Goal: Information Seeking & Learning: Find specific fact

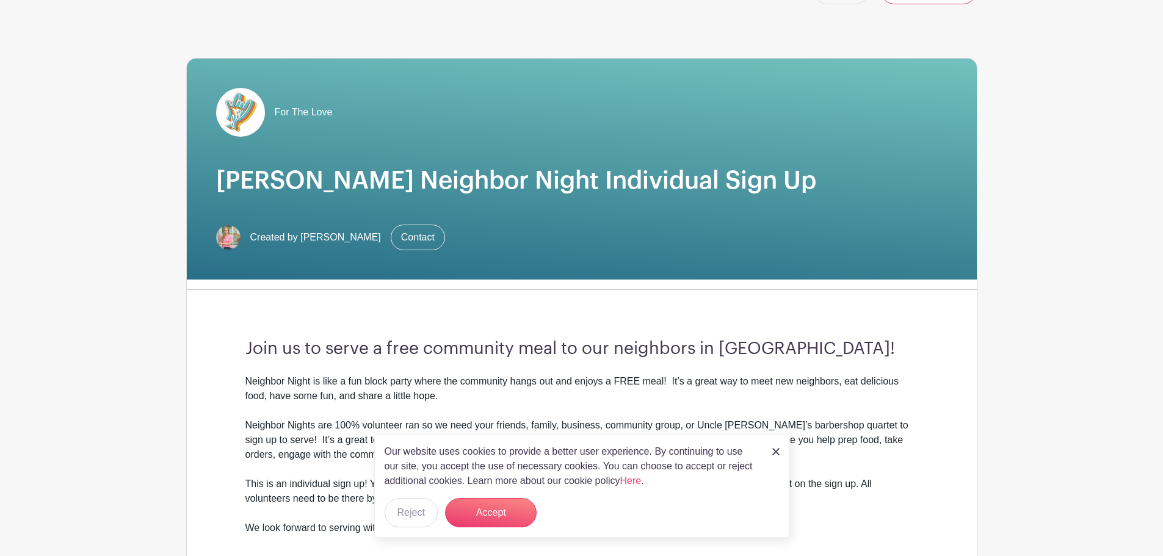
scroll to position [61, 0]
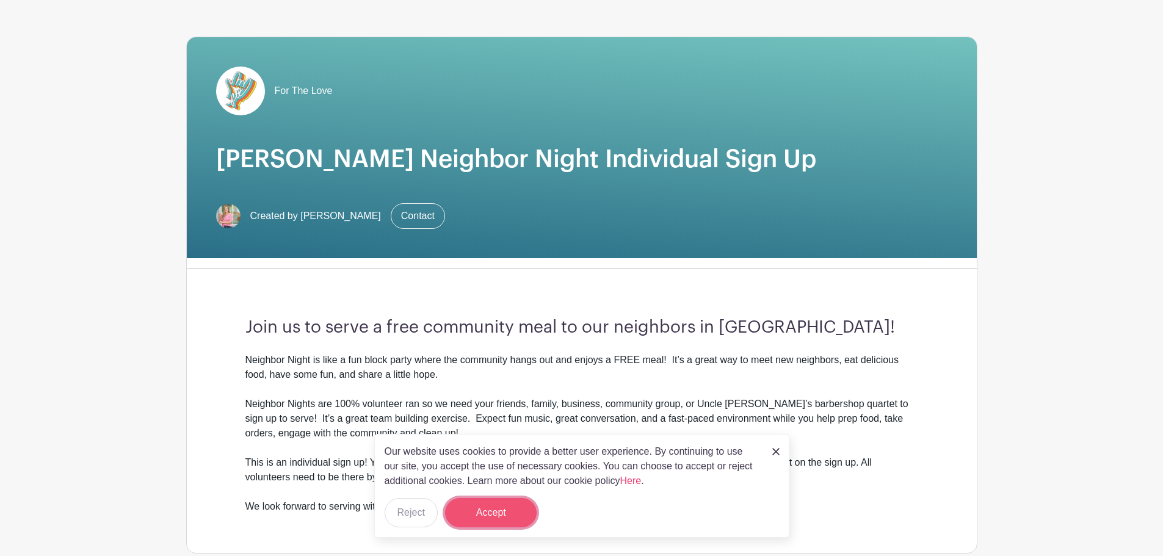
click at [497, 515] on button "Accept" at bounding box center [491, 512] width 92 height 29
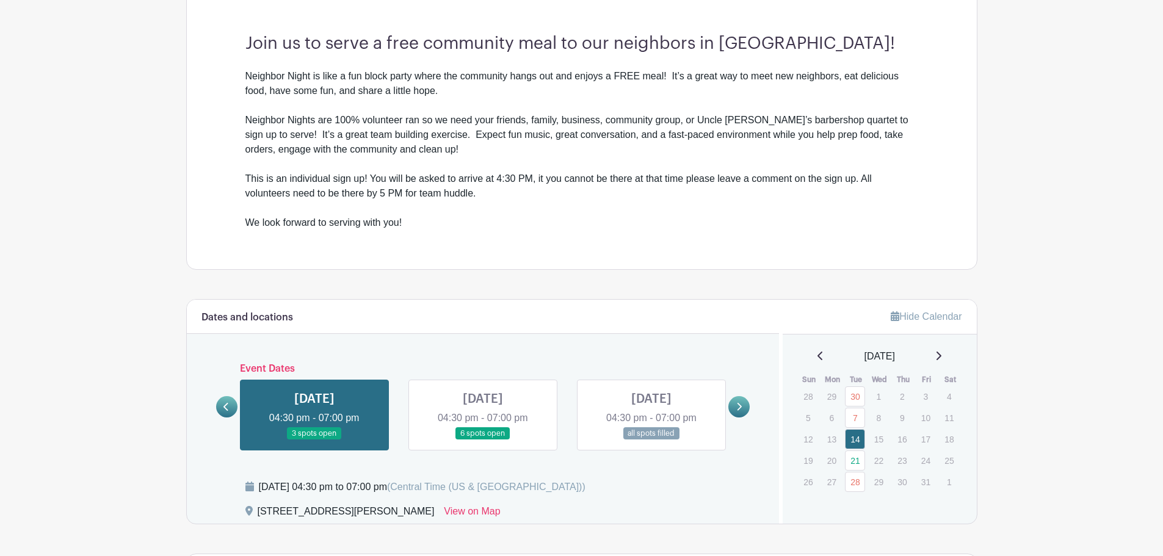
scroll to position [366, 0]
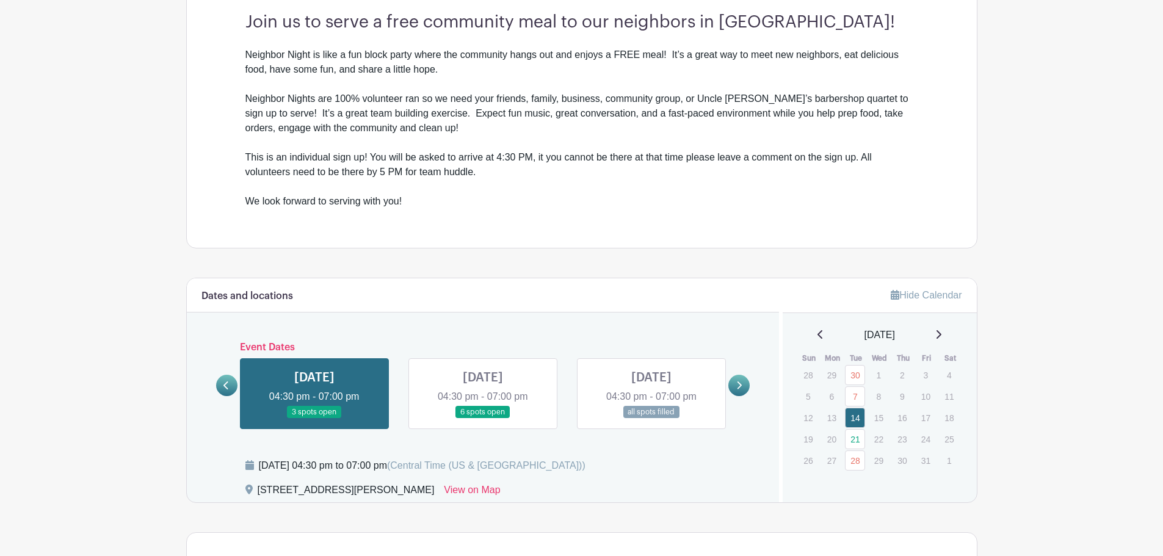
click at [651, 419] on link at bounding box center [651, 419] width 0 height 0
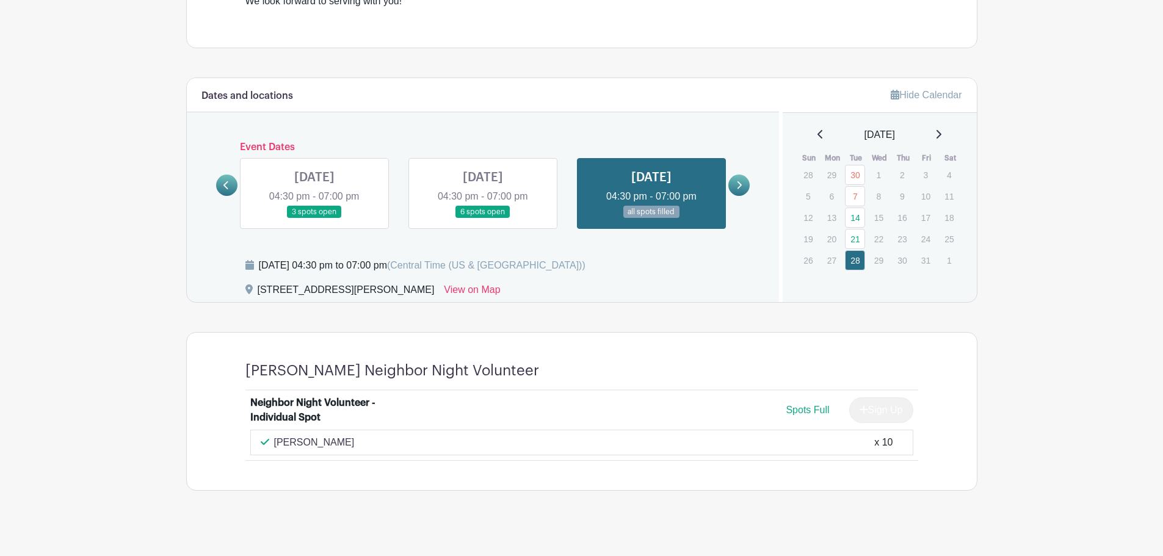
scroll to position [578, 0]
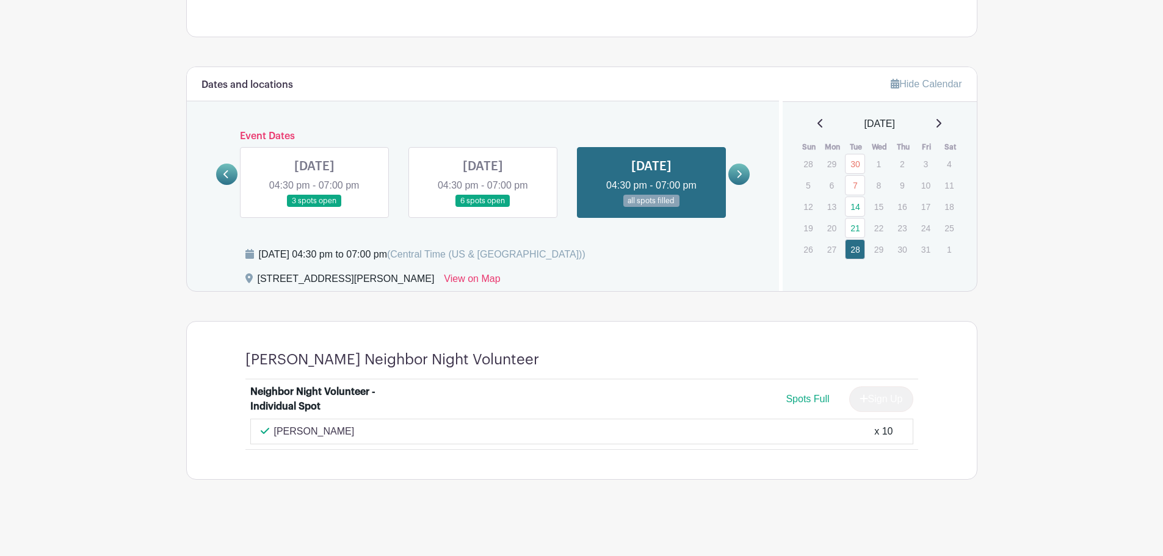
click at [483, 208] on link at bounding box center [483, 208] width 0 height 0
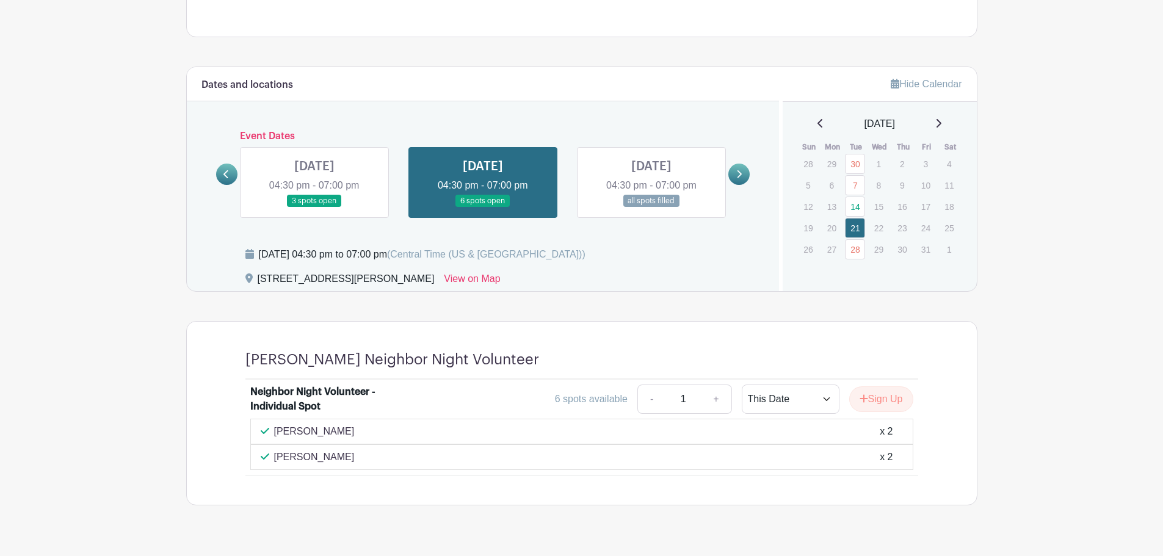
click at [314, 208] on link at bounding box center [314, 208] width 0 height 0
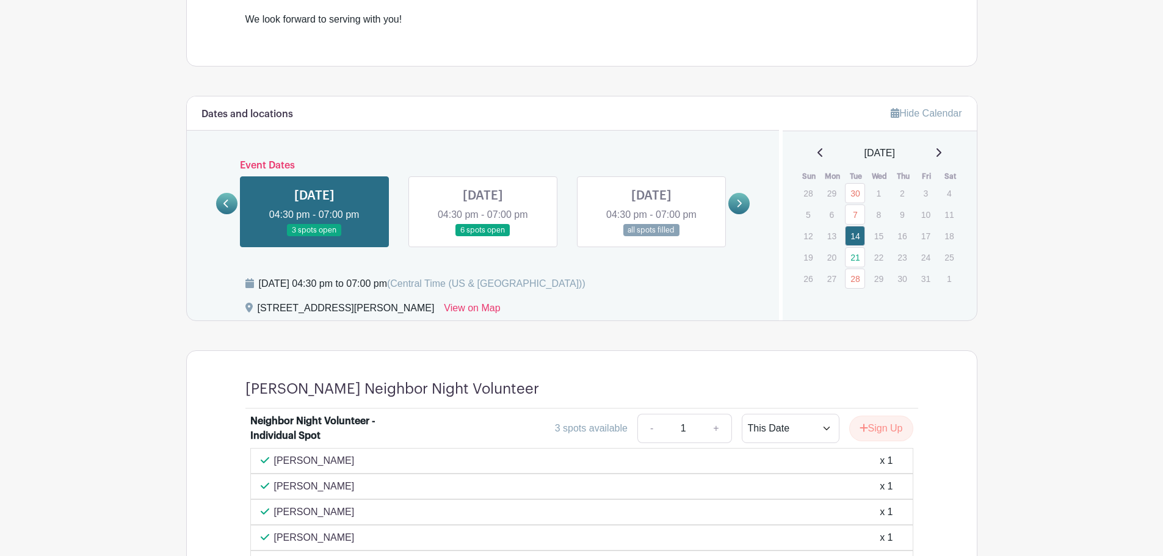
scroll to position [516, 0]
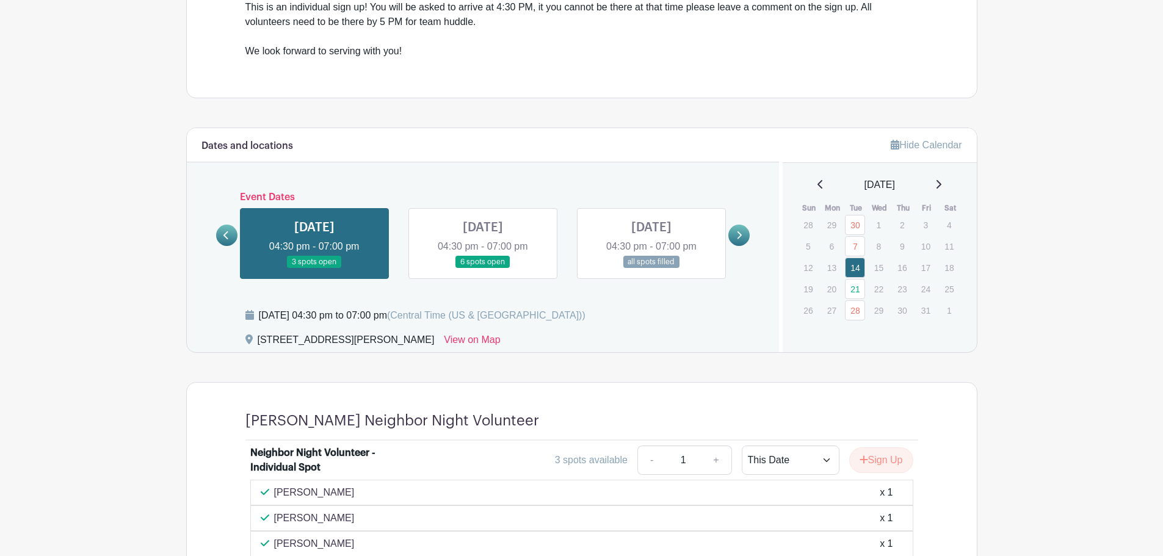
click at [226, 241] on link at bounding box center [226, 235] width 21 height 21
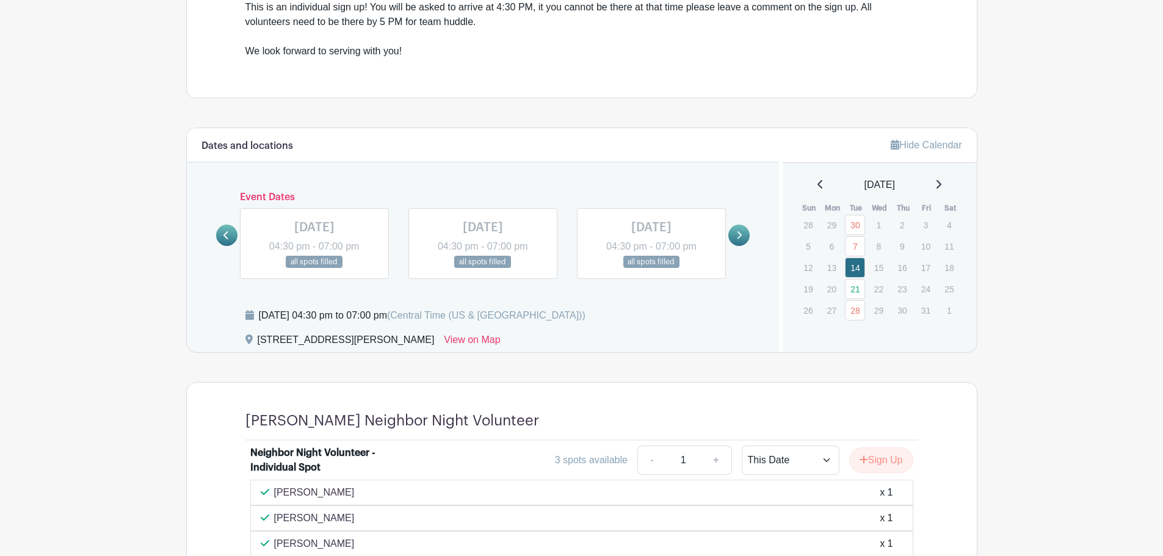
click at [651, 269] on link at bounding box center [651, 269] width 0 height 0
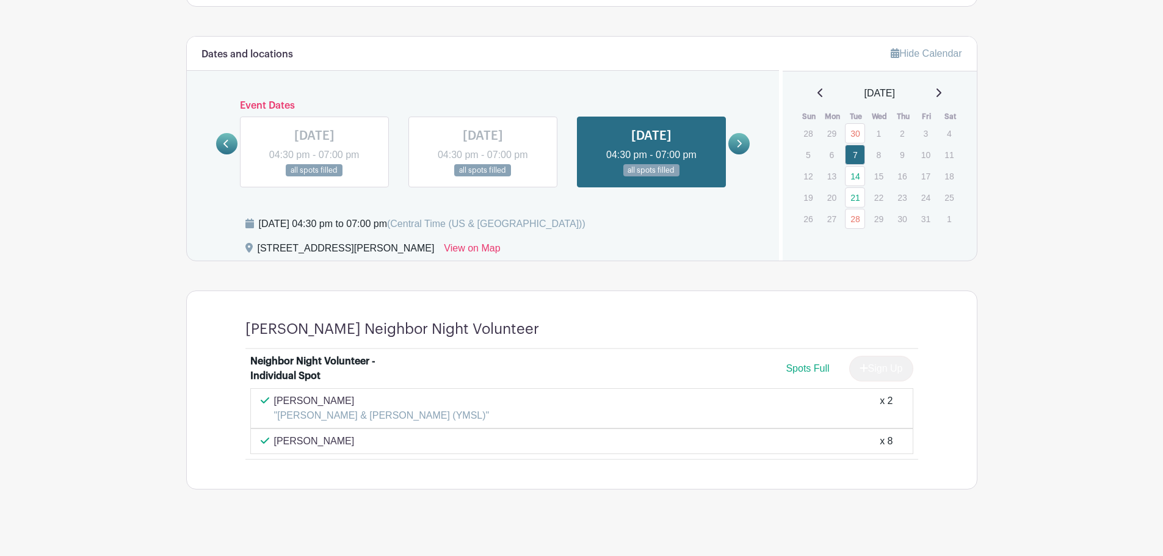
scroll to position [618, 0]
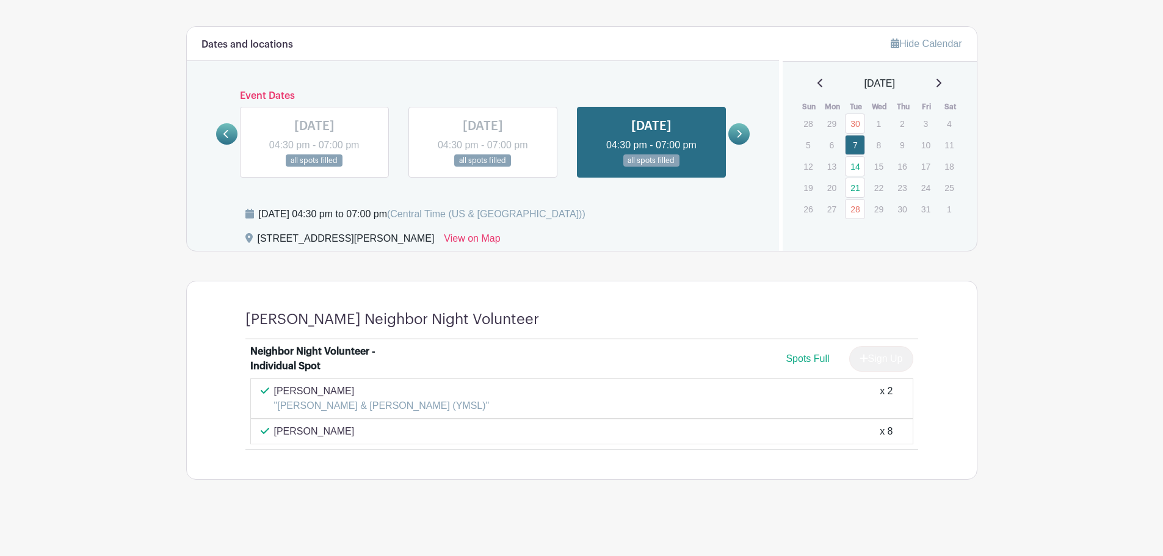
click at [483, 167] on link at bounding box center [483, 167] width 0 height 0
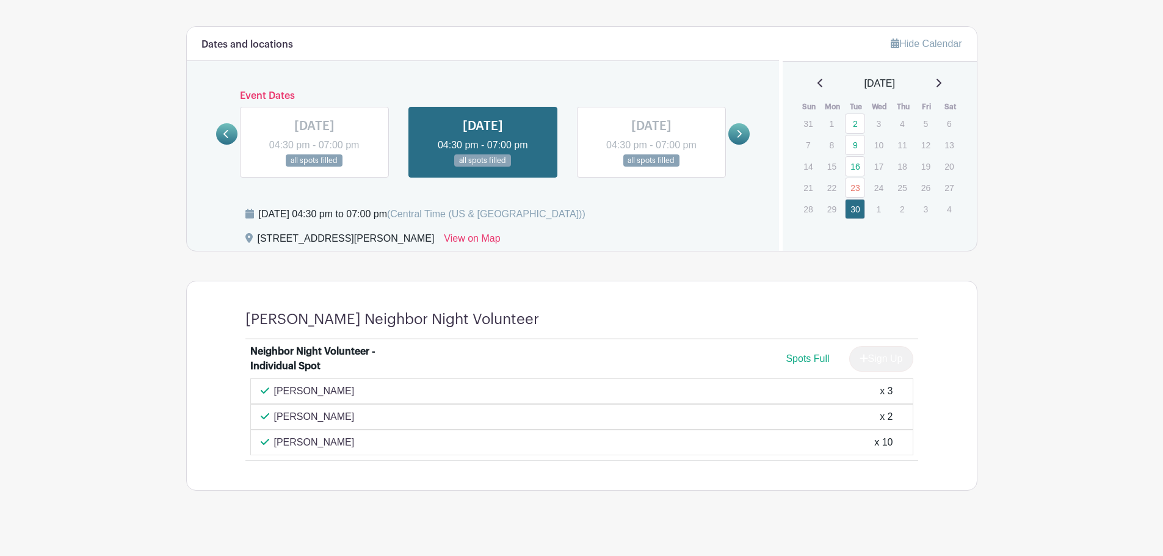
click at [314, 167] on link at bounding box center [314, 167] width 0 height 0
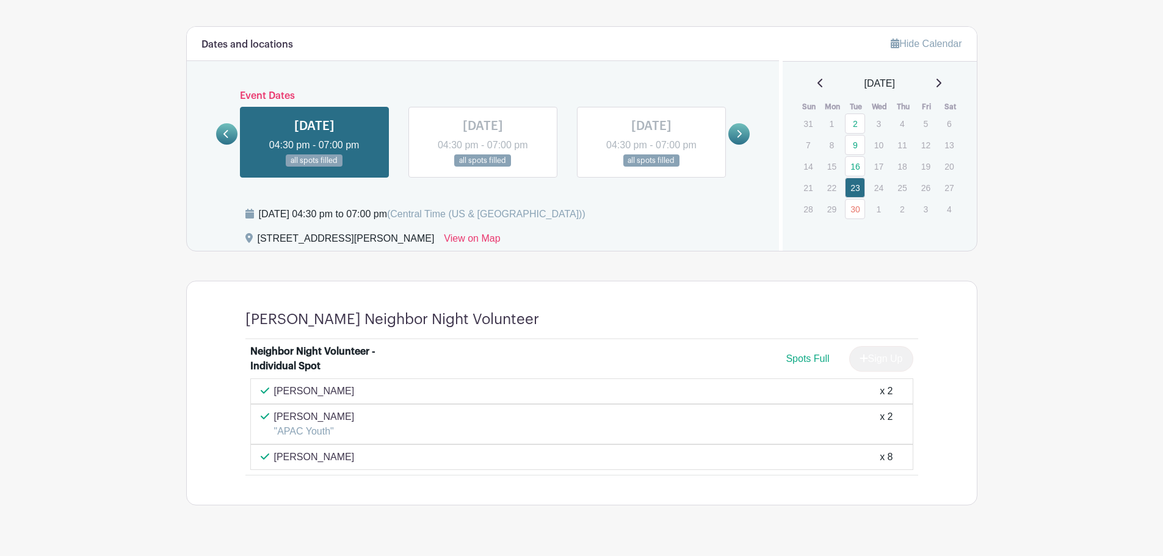
click at [230, 140] on link at bounding box center [226, 133] width 21 height 21
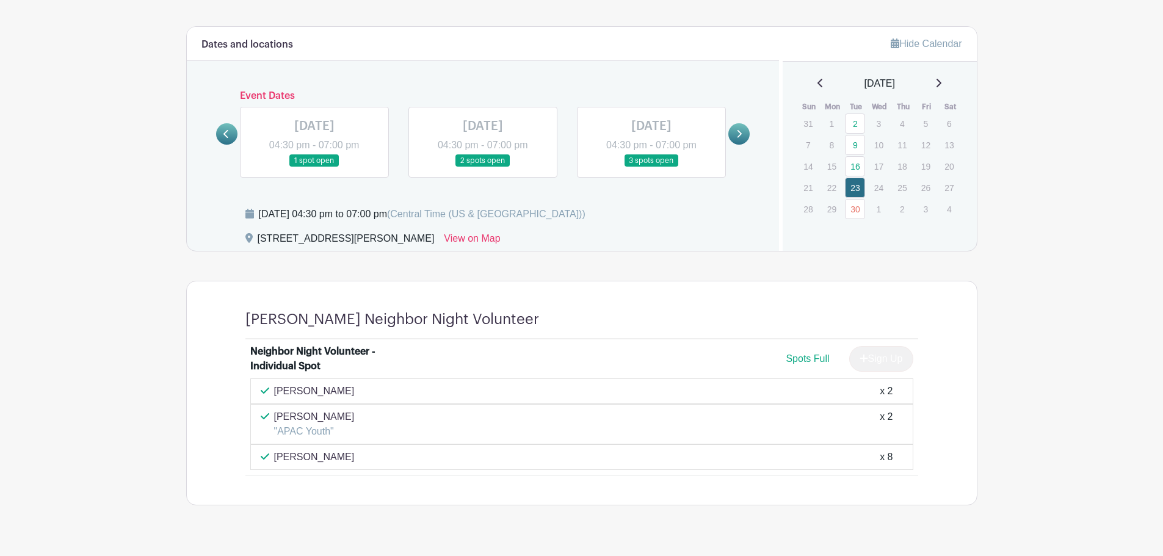
click at [651, 167] on link at bounding box center [651, 167] width 0 height 0
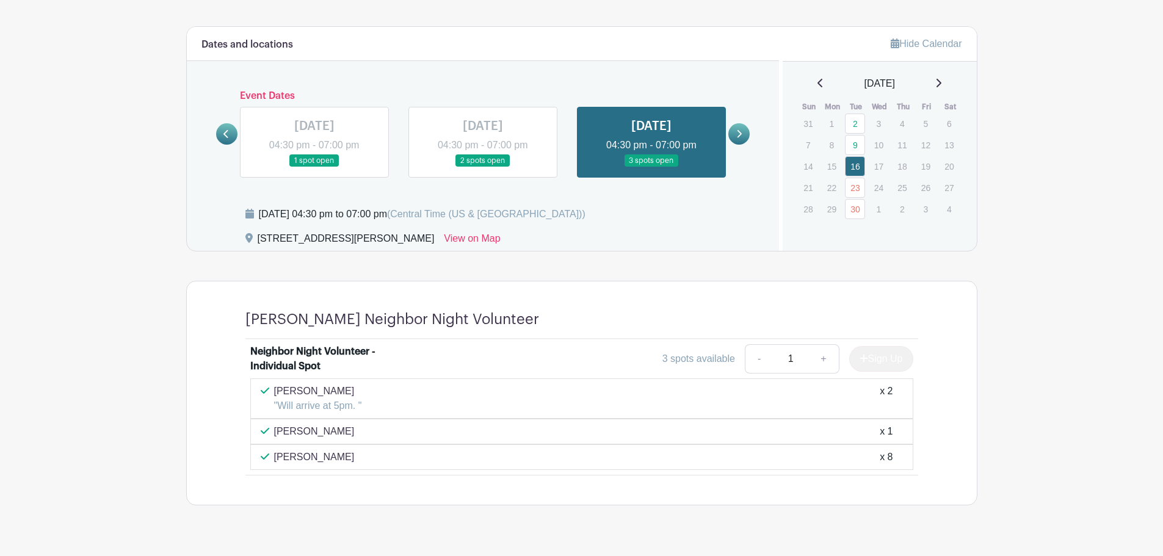
click at [483, 167] on link at bounding box center [483, 167] width 0 height 0
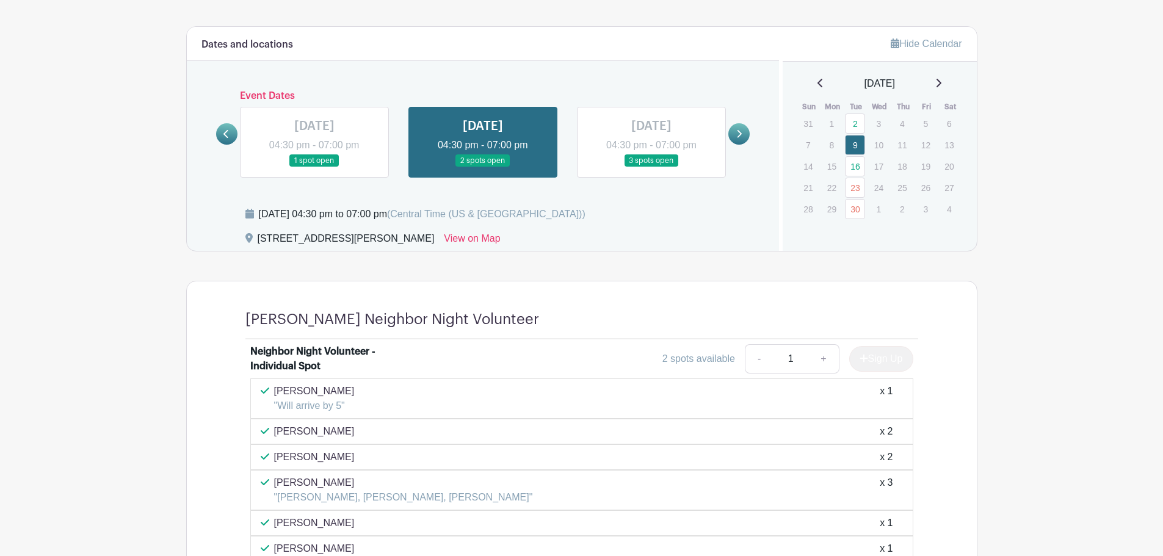
click at [314, 167] on link at bounding box center [314, 167] width 0 height 0
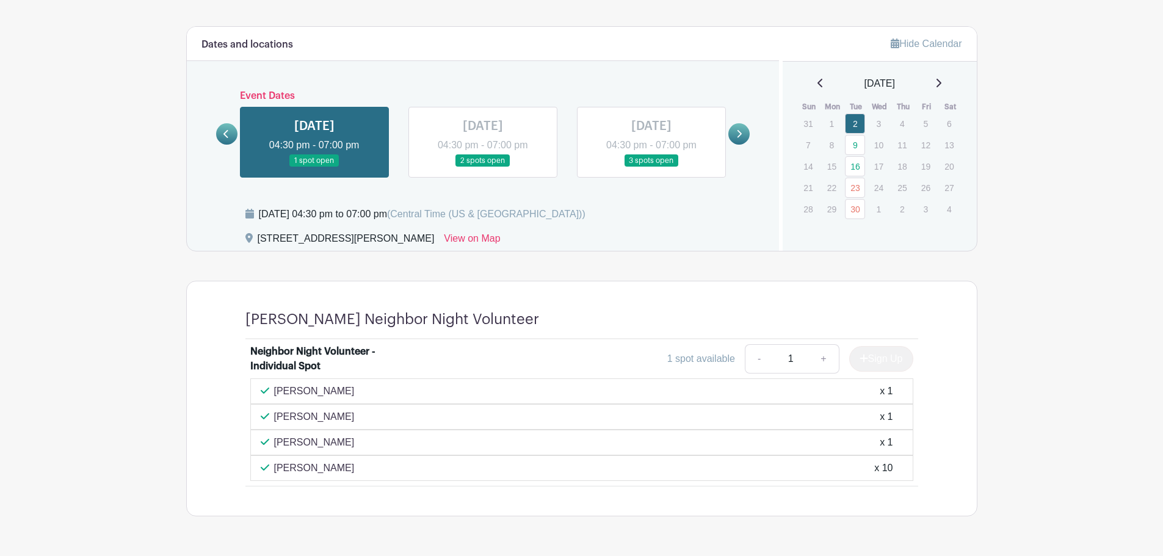
click at [728, 134] on div "[DATE] 04:30 pm - 07:00 pm 3 spots open" at bounding box center [651, 142] width 169 height 71
click at [753, 139] on div "Dates and locations Event Dates [DATE] 04:30 pm - 07:00 pm 10 spots open [DATE]…" at bounding box center [483, 139] width 593 height 224
click at [747, 139] on link at bounding box center [738, 133] width 21 height 21
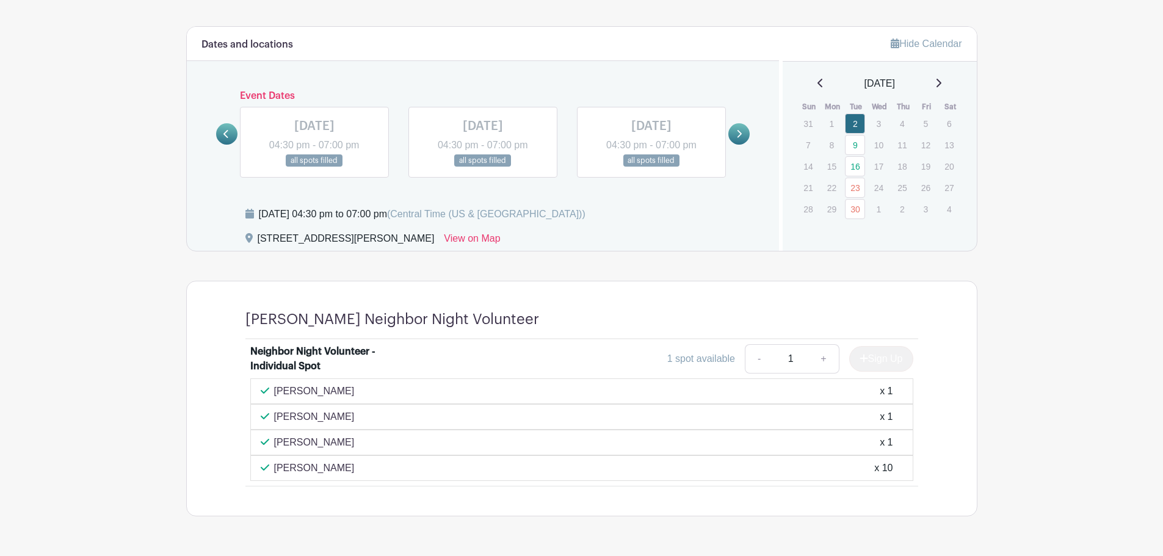
click at [747, 140] on link at bounding box center [738, 133] width 21 height 21
click at [741, 132] on icon at bounding box center [738, 133] width 5 height 9
click at [314, 167] on link at bounding box center [314, 167] width 0 height 0
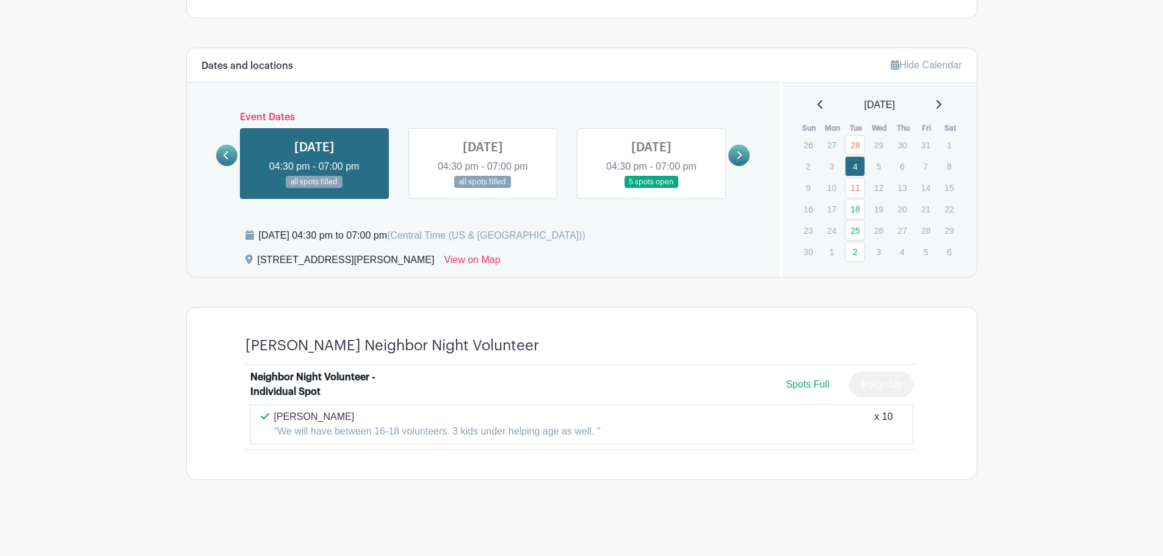
scroll to position [596, 0]
click at [483, 189] on link at bounding box center [483, 189] width 0 height 0
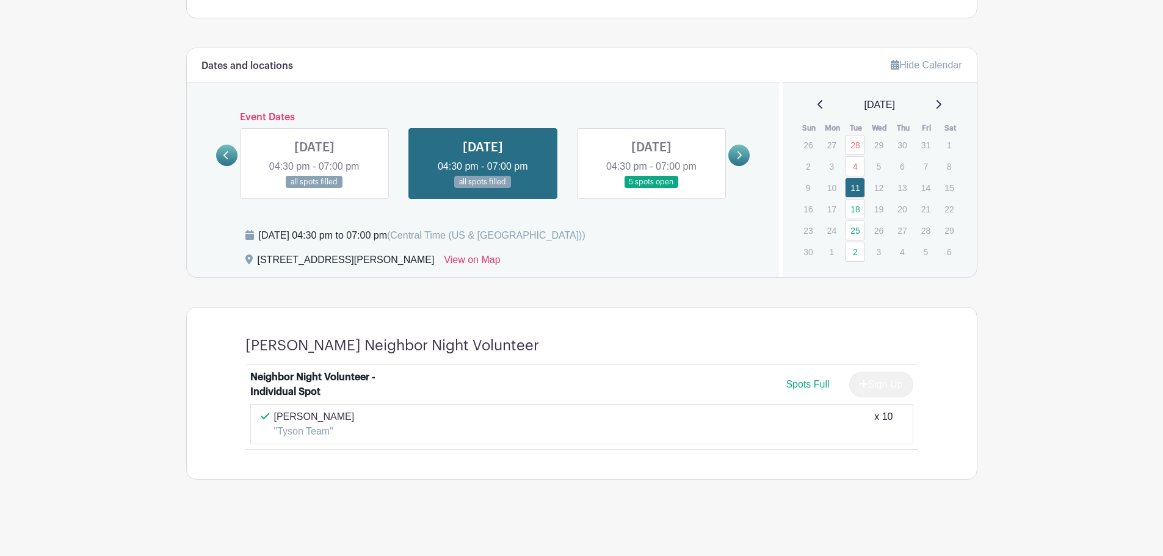
click at [235, 146] on div at bounding box center [226, 155] width 21 height 21
click at [234, 150] on link at bounding box center [226, 155] width 21 height 21
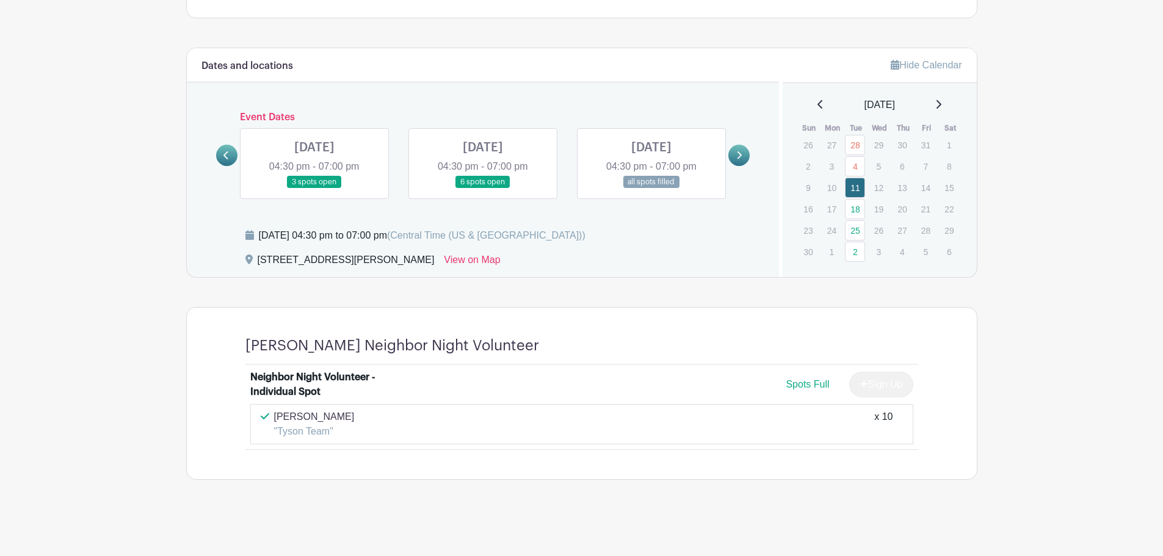
click at [651, 189] on link at bounding box center [651, 189] width 0 height 0
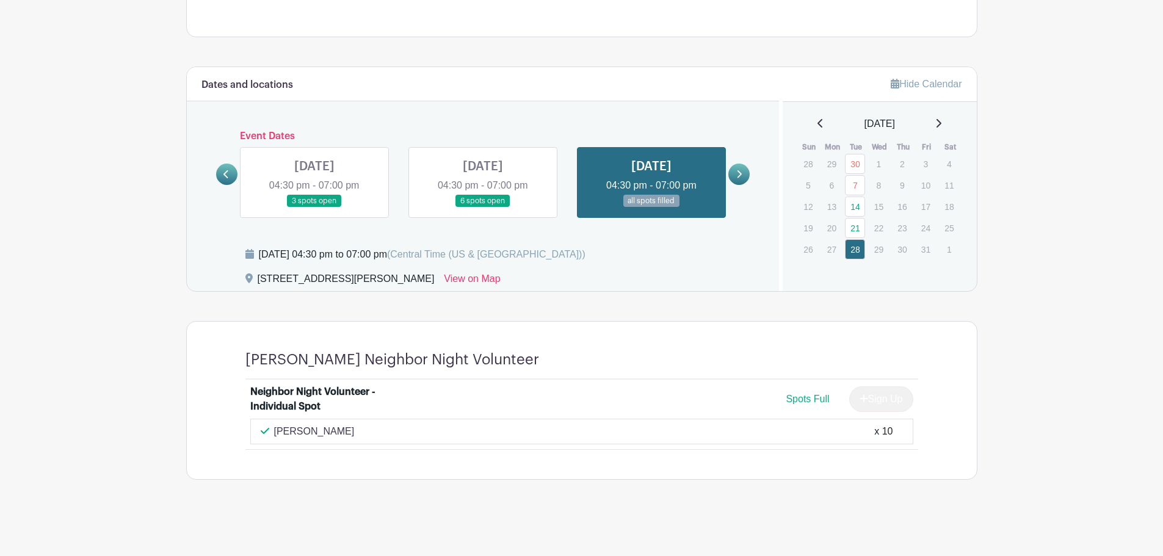
scroll to position [578, 0]
drag, startPoint x: 258, startPoint y: 278, endPoint x: 384, endPoint y: 279, distance: 125.8
click at [384, 279] on div "[STREET_ADDRESS][PERSON_NAME] View on Map" at bounding box center [505, 282] width 520 height 20
click at [444, 279] on link "View on Map" at bounding box center [472, 282] width 56 height 20
click at [305, 277] on div "[STREET_ADDRESS][PERSON_NAME]" at bounding box center [346, 282] width 177 height 20
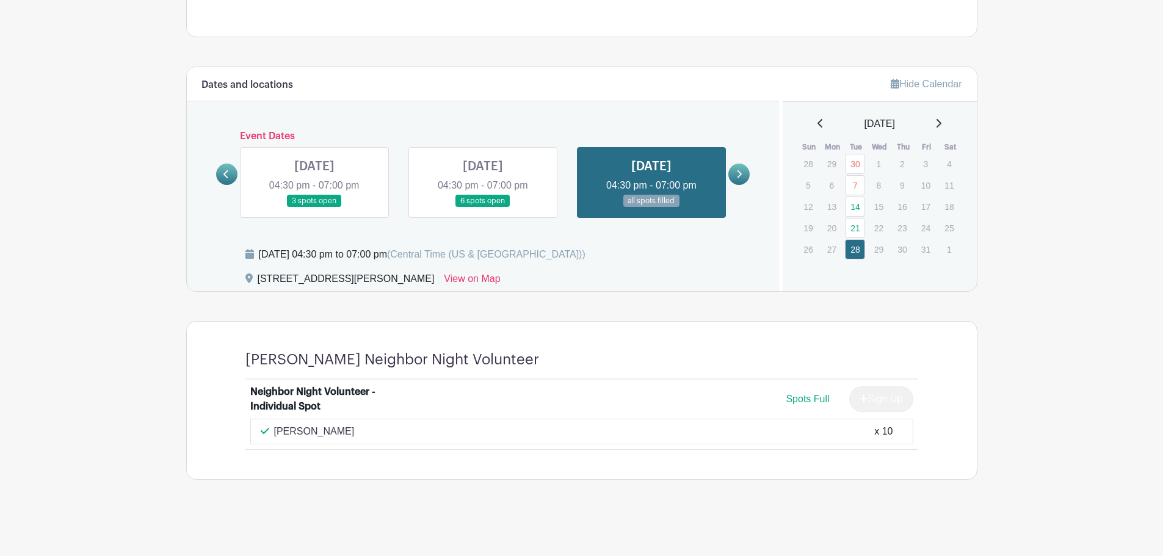
drag, startPoint x: 393, startPoint y: 278, endPoint x: 257, endPoint y: 280, distance: 136.2
click at [257, 280] on div "[STREET_ADDRESS][PERSON_NAME] View on Map" at bounding box center [505, 282] width 520 height 20
copy div "[STREET_ADDRESS][PERSON_NAME]"
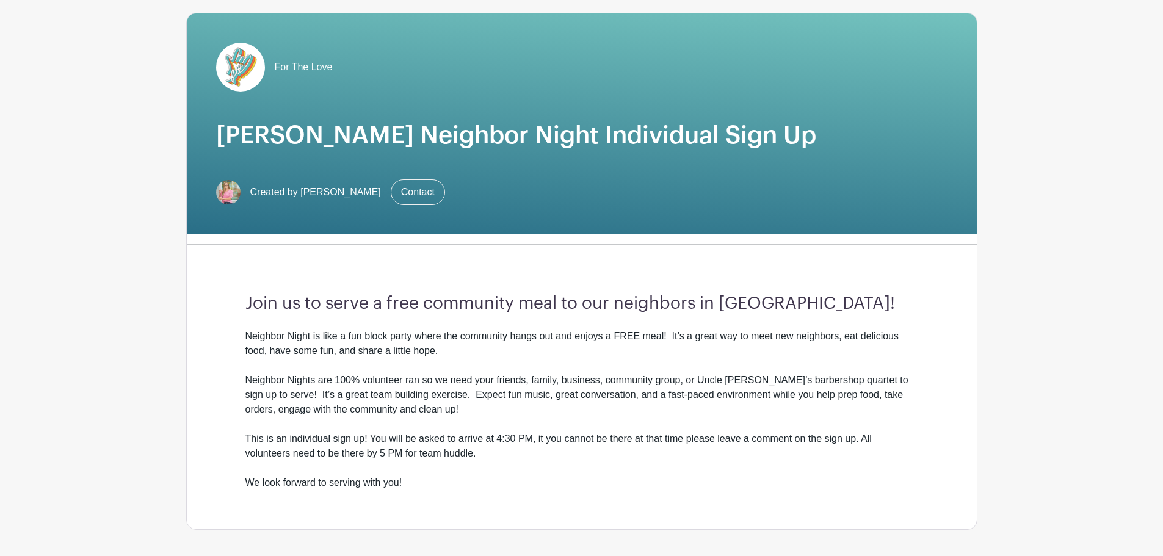
scroll to position [0, 0]
